Goal: Check status: Check status

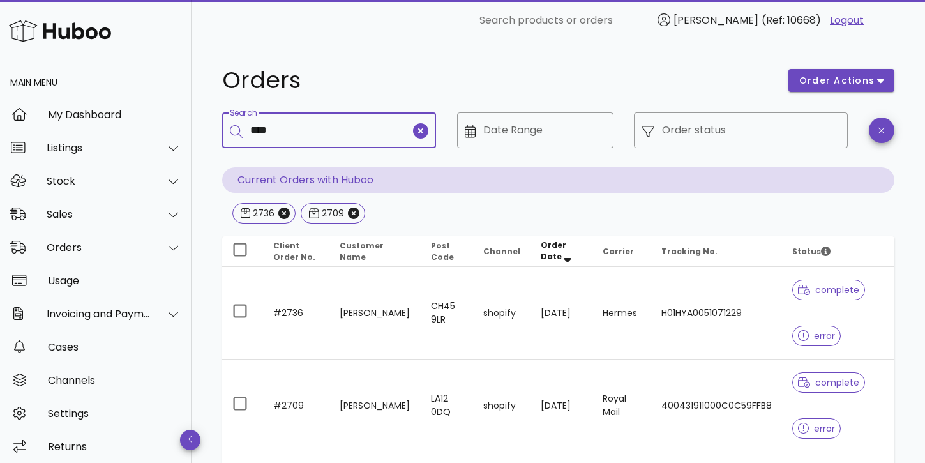
drag, startPoint x: 278, startPoint y: 128, endPoint x: 239, endPoint y: 126, distance: 38.4
click at [239, 126] on div "​ Search ****" at bounding box center [329, 130] width 214 height 36
type input "****"
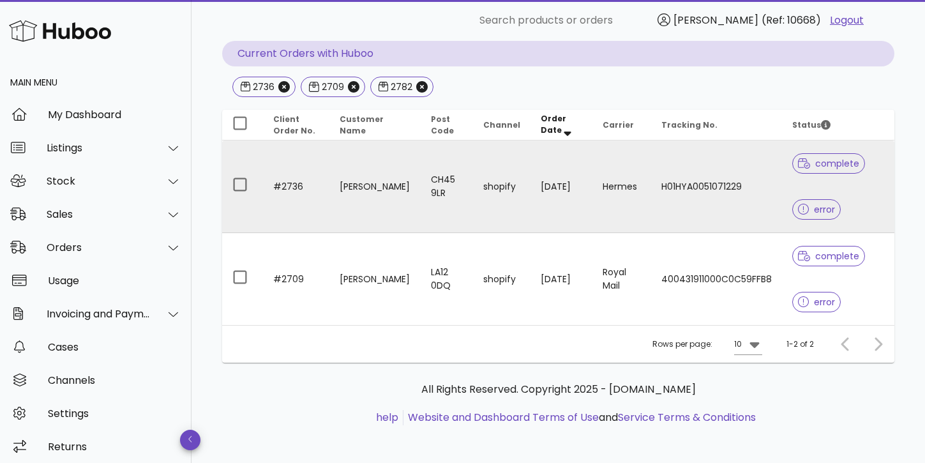
scroll to position [114, 0]
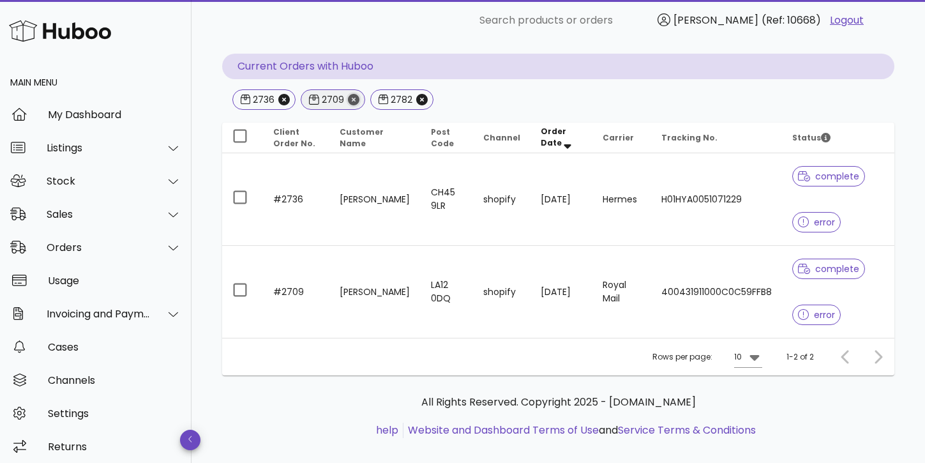
click at [352, 96] on icon "Close" at bounding box center [353, 99] width 11 height 11
click at [283, 100] on icon "Close" at bounding box center [283, 99] width 11 height 11
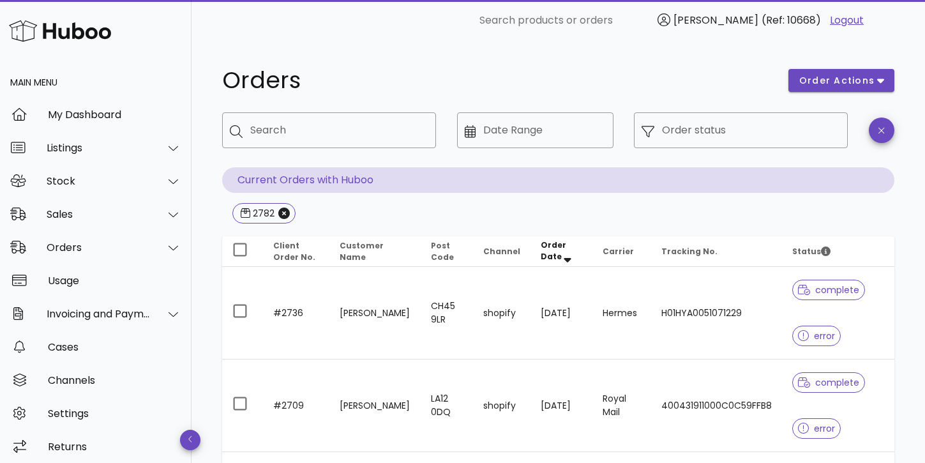
click at [370, 206] on div "2782" at bounding box center [558, 214] width 672 height 23
click at [284, 213] on icon "Close" at bounding box center [283, 213] width 11 height 11
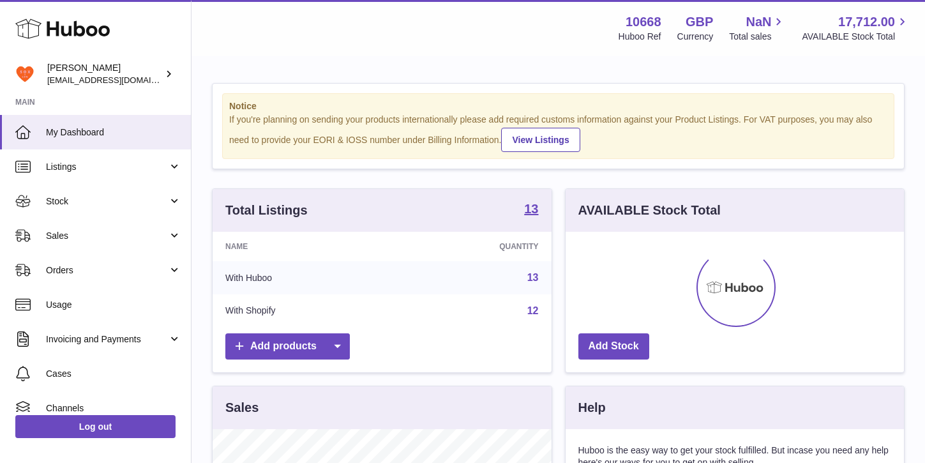
scroll to position [199, 338]
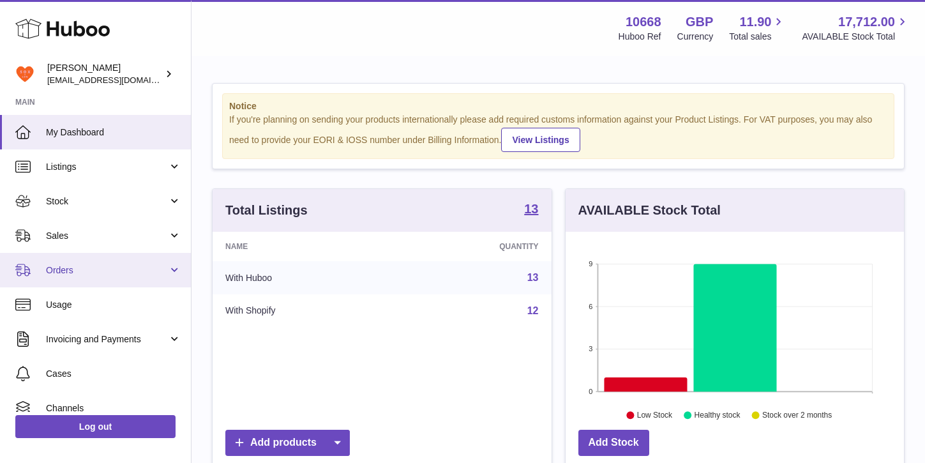
click at [66, 273] on span "Orders" at bounding box center [107, 270] width 122 height 12
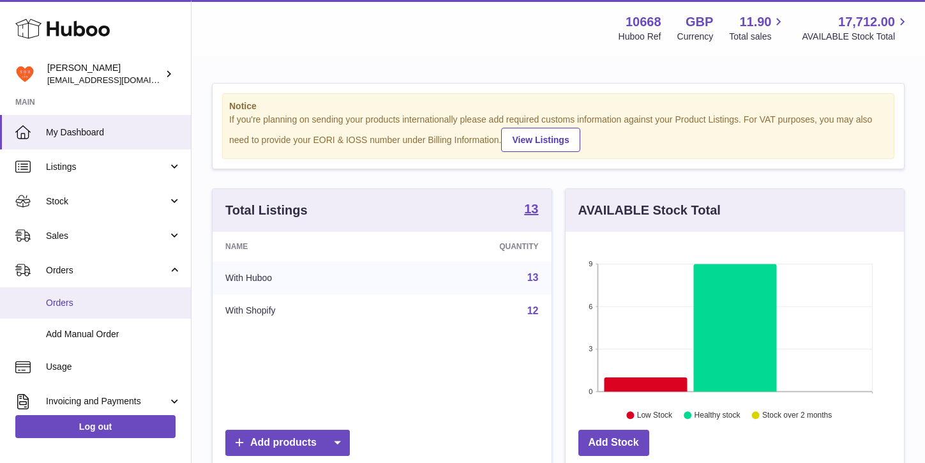
click at [63, 298] on span "Orders" at bounding box center [113, 303] width 135 height 12
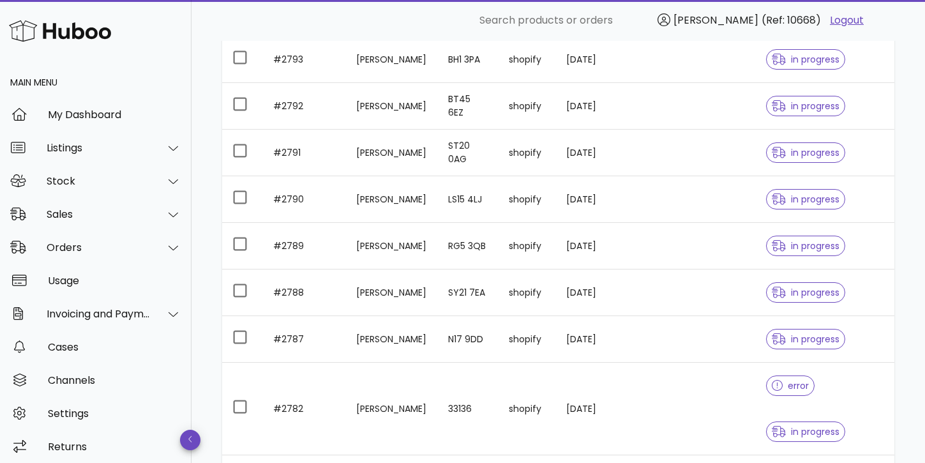
scroll to position [423, 0]
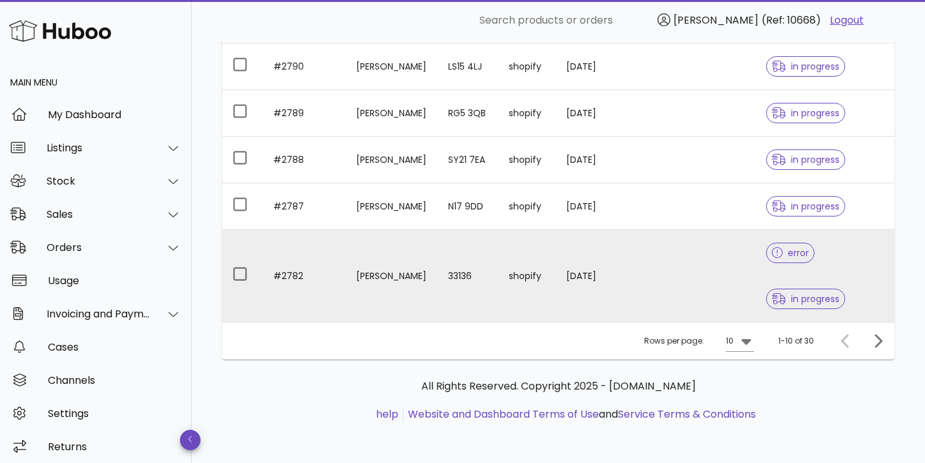
click at [282, 274] on td "#2782" at bounding box center [304, 276] width 83 height 92
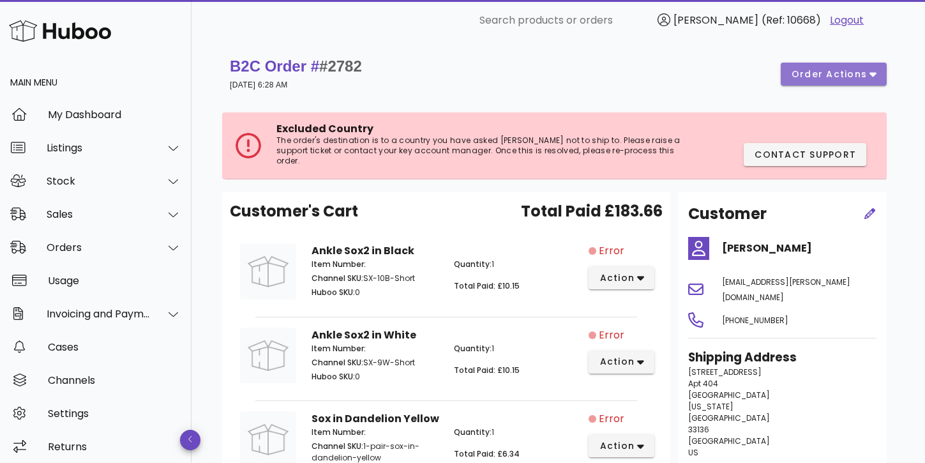
click at [863, 75] on span "order actions" at bounding box center [829, 74] width 77 height 13
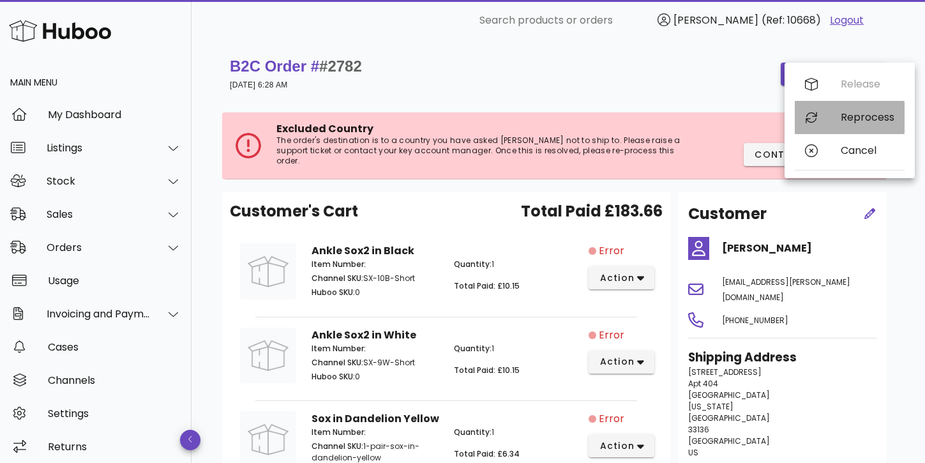
click at [811, 117] on icon at bounding box center [811, 117] width 13 height 13
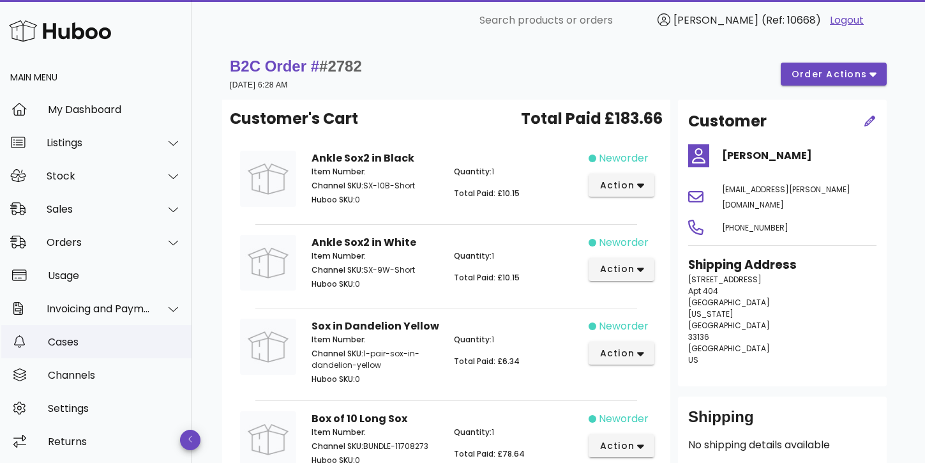
scroll to position [5, 0]
click at [73, 243] on div "Orders" at bounding box center [99, 242] width 104 height 12
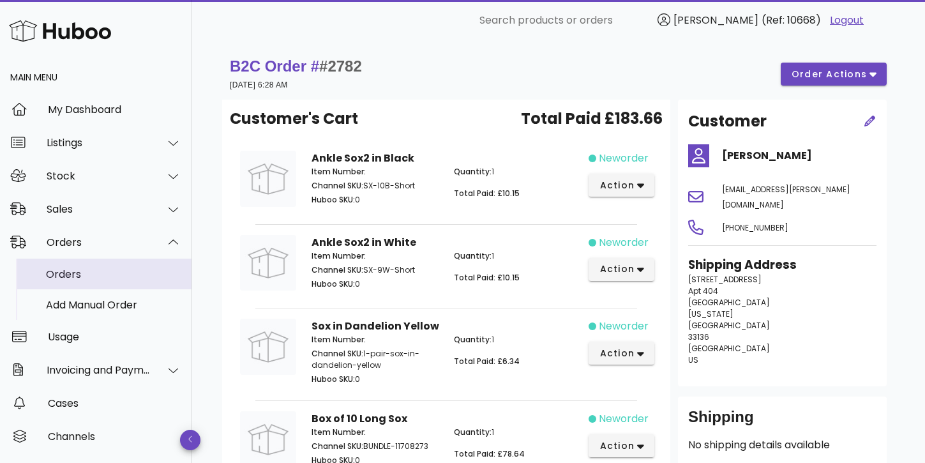
click at [73, 272] on div "Orders" at bounding box center [113, 274] width 135 height 12
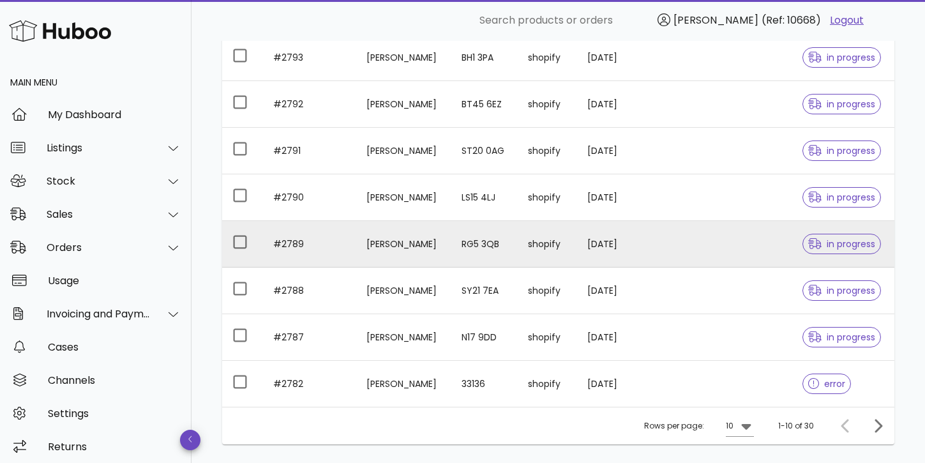
scroll to position [377, 0]
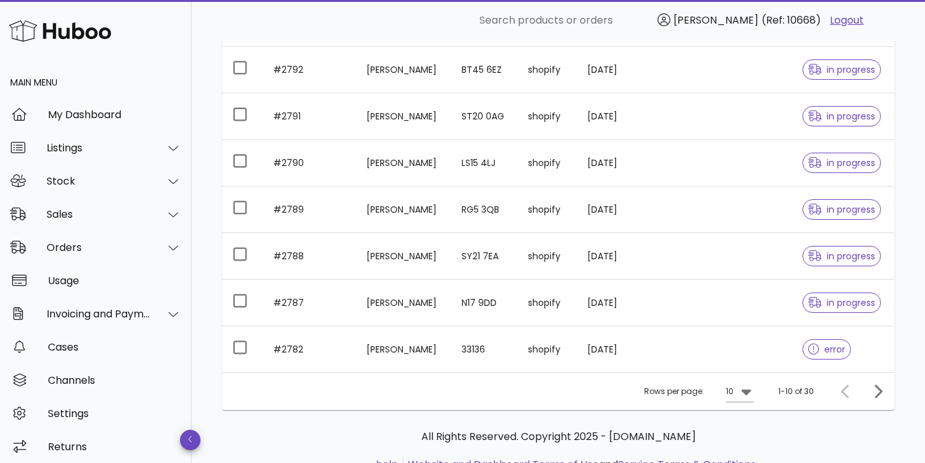
scroll to position [377, 0]
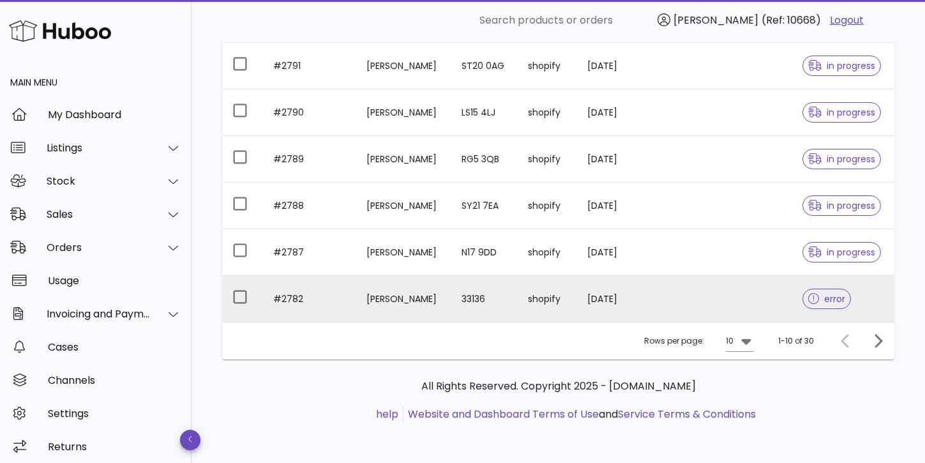
click at [296, 299] on td "#2782" at bounding box center [309, 299] width 93 height 46
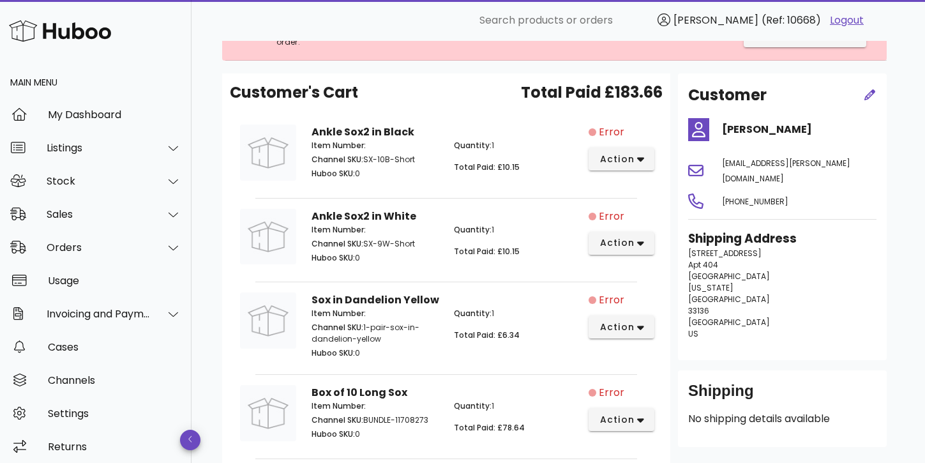
scroll to position [56, 0]
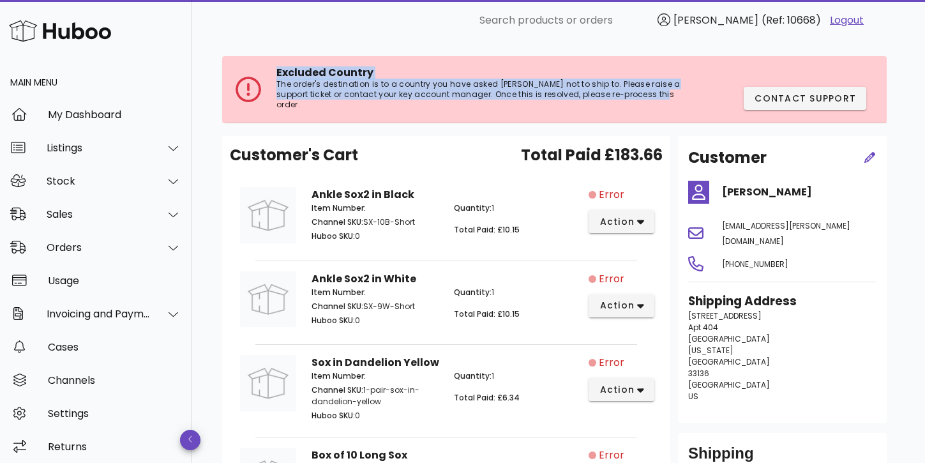
drag, startPoint x: 279, startPoint y: 69, endPoint x: 676, endPoint y: 91, distance: 397.1
click at [676, 91] on div "Excluded Country The order's destination is to a country you have asked [PERSON…" at bounding box center [478, 89] width 405 height 46
copy div "Excluded Country The order's destination is to a country you have asked [PERSON…"
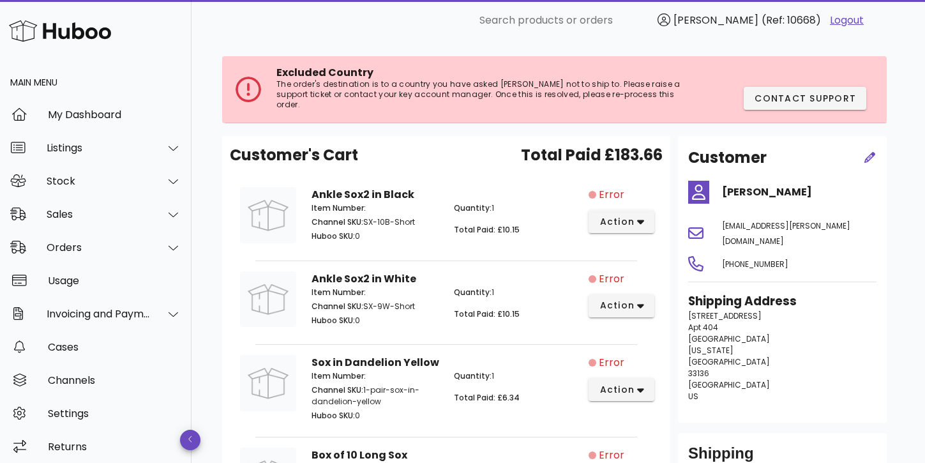
click at [423, 144] on div "Customer's Cart Total Paid £183.66" at bounding box center [446, 160] width 433 height 33
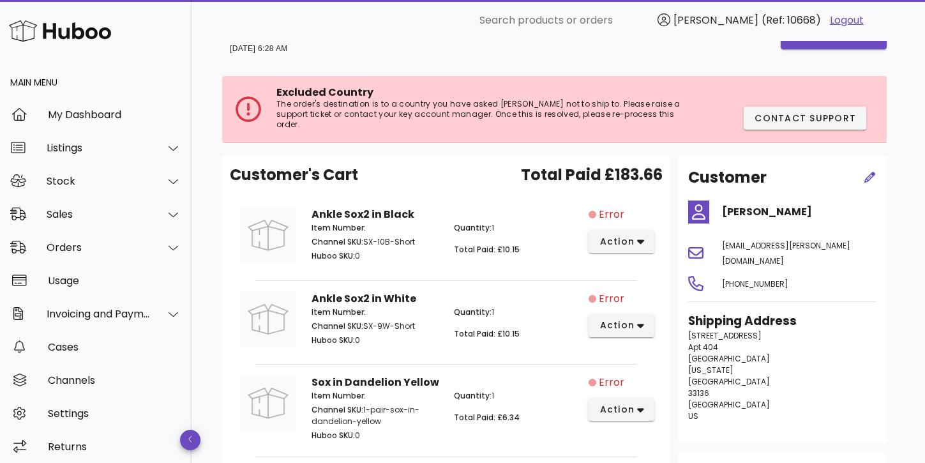
scroll to position [0, 0]
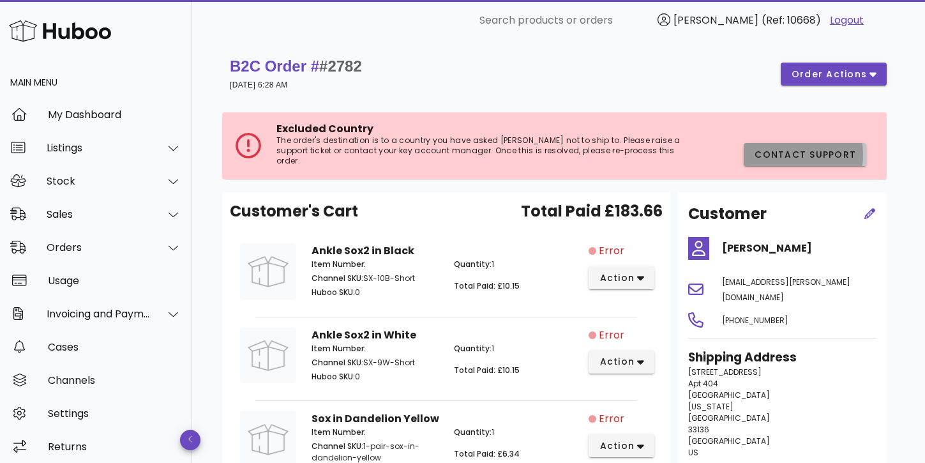
click at [821, 148] on span "Contact Support" at bounding box center [805, 154] width 102 height 13
click at [79, 251] on div "Orders" at bounding box center [99, 247] width 104 height 12
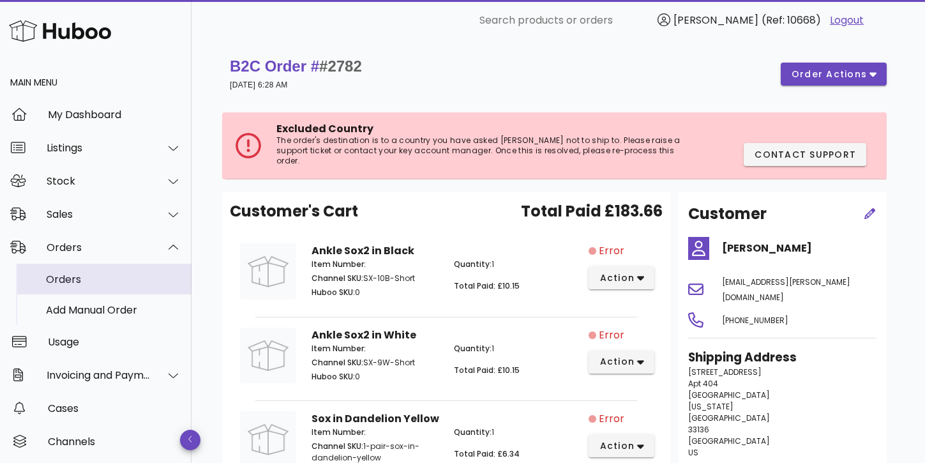
click at [75, 280] on div "Orders" at bounding box center [113, 279] width 135 height 12
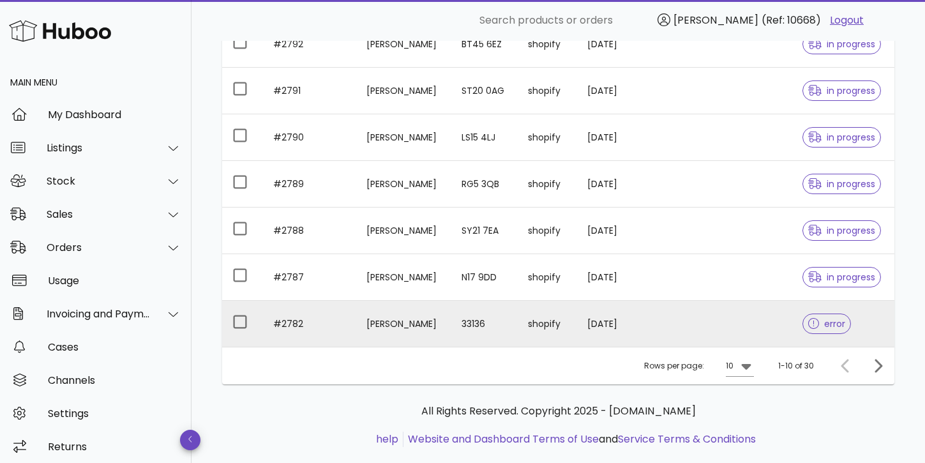
scroll to position [377, 0]
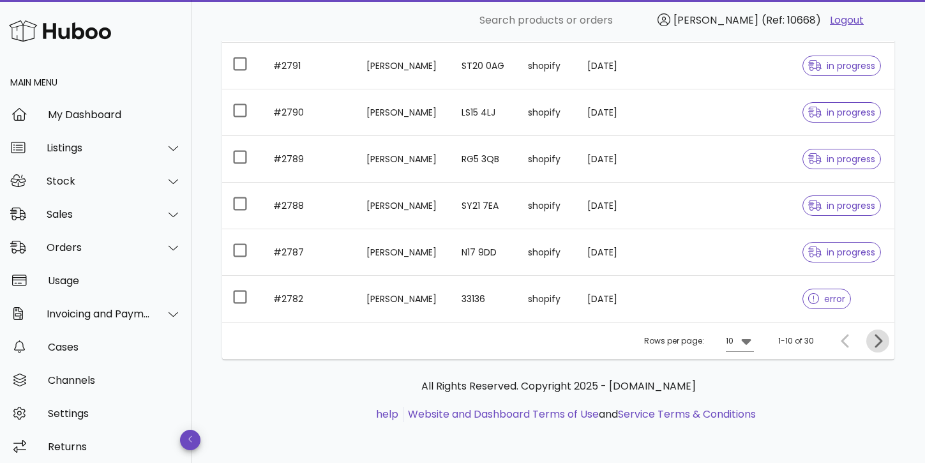
click at [877, 340] on icon "Next page" at bounding box center [877, 340] width 15 height 15
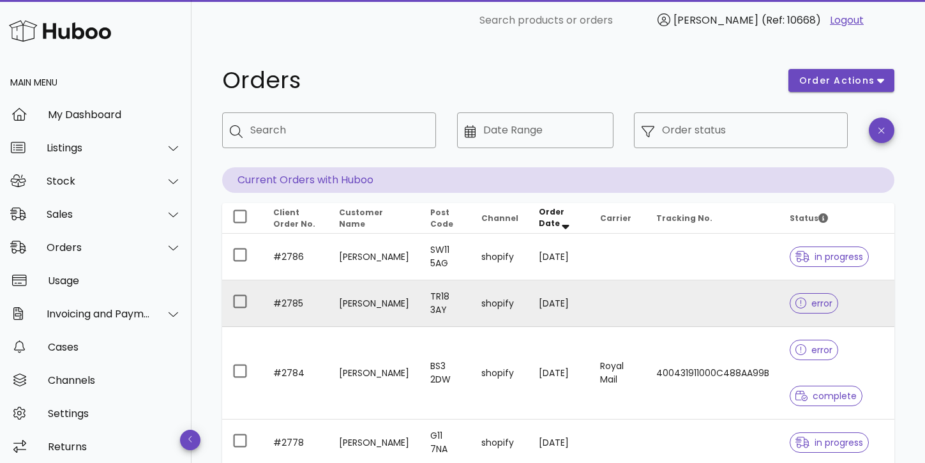
click at [287, 303] on td "#2785" at bounding box center [296, 303] width 66 height 47
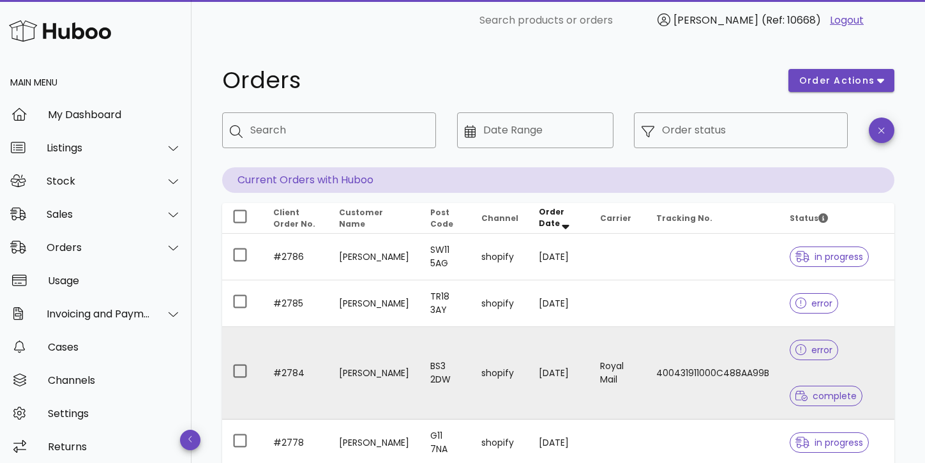
click at [291, 370] on td "#2784" at bounding box center [296, 373] width 66 height 93
